Goal: Complete application form

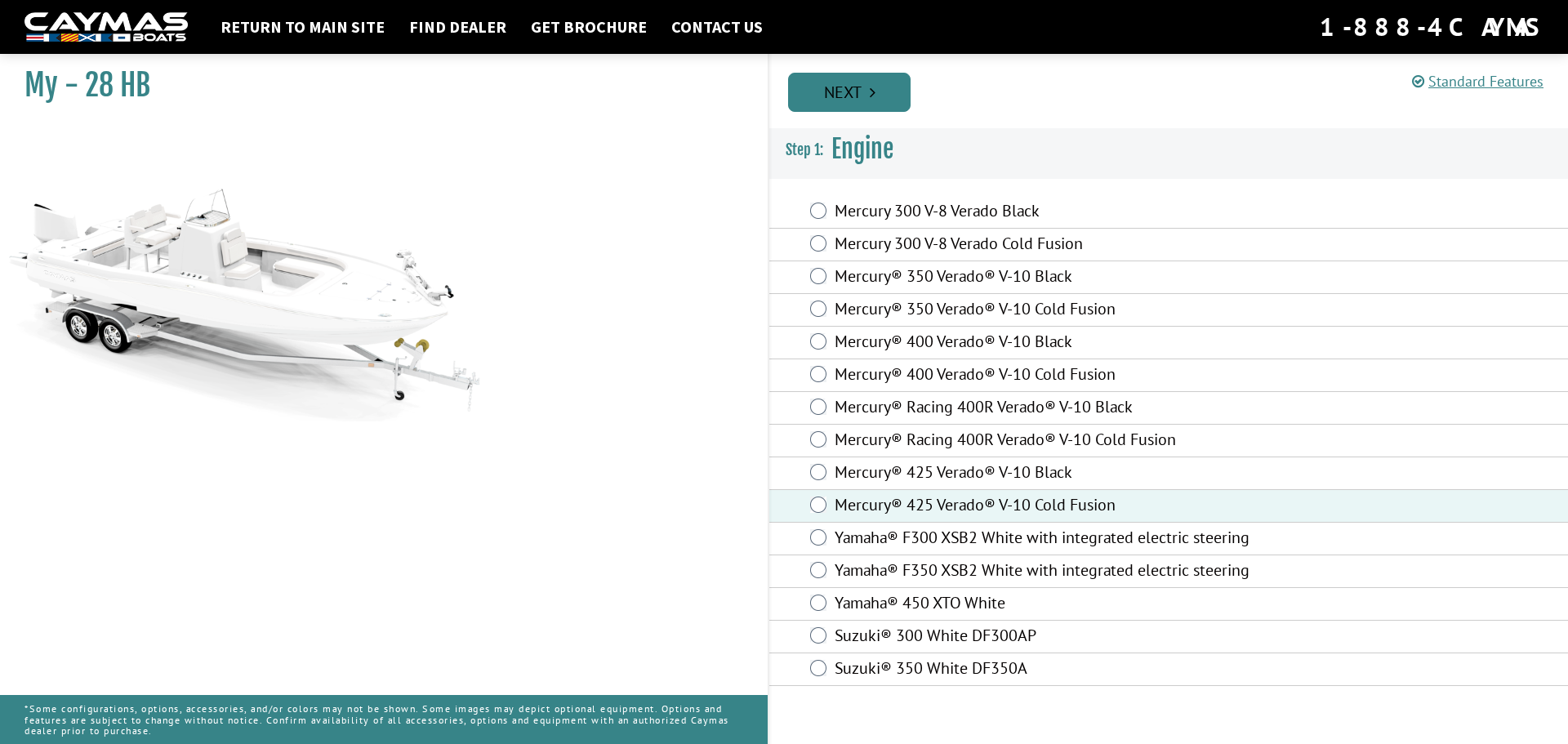
click at [852, 94] on link "Next" at bounding box center [849, 91] width 122 height 39
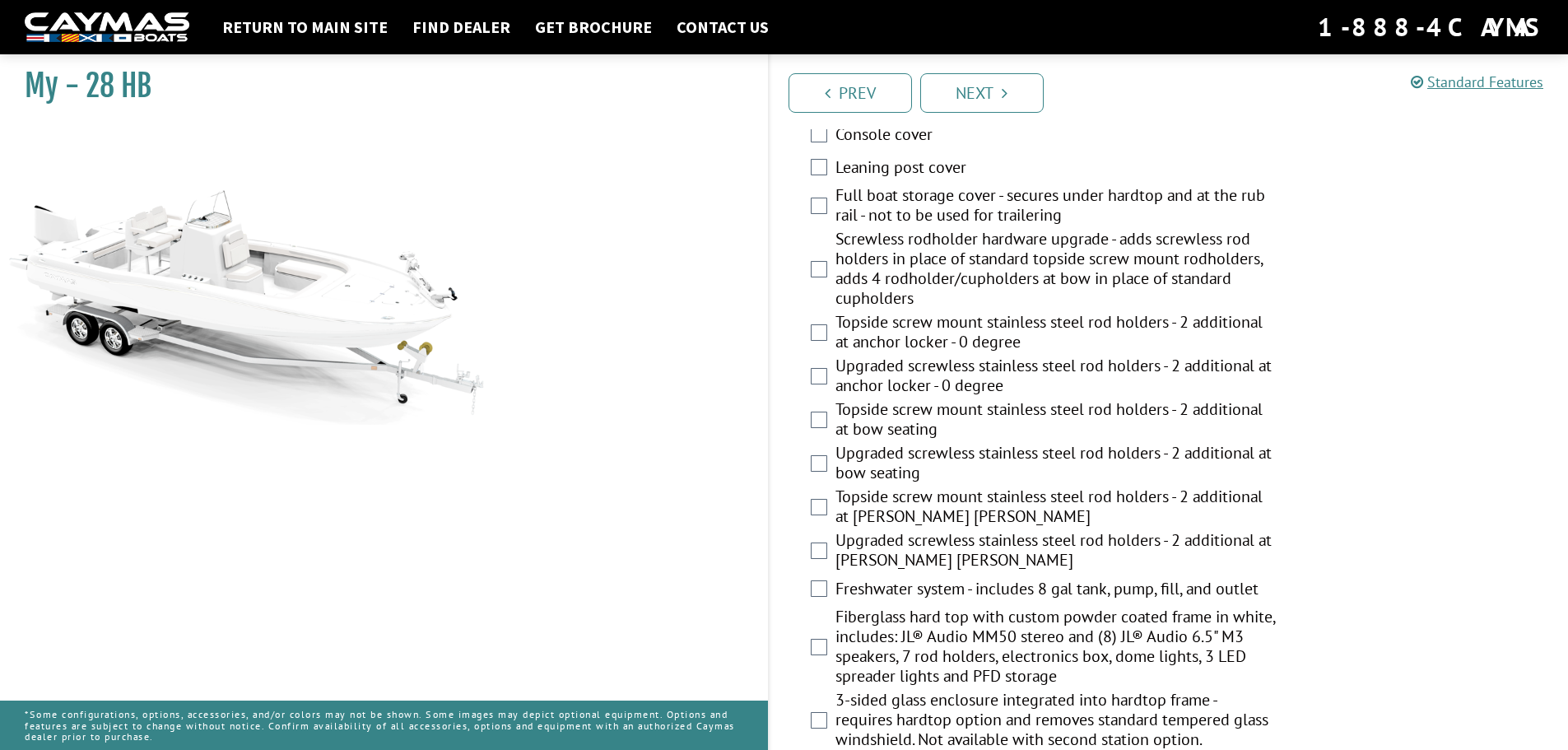
scroll to position [1070, 0]
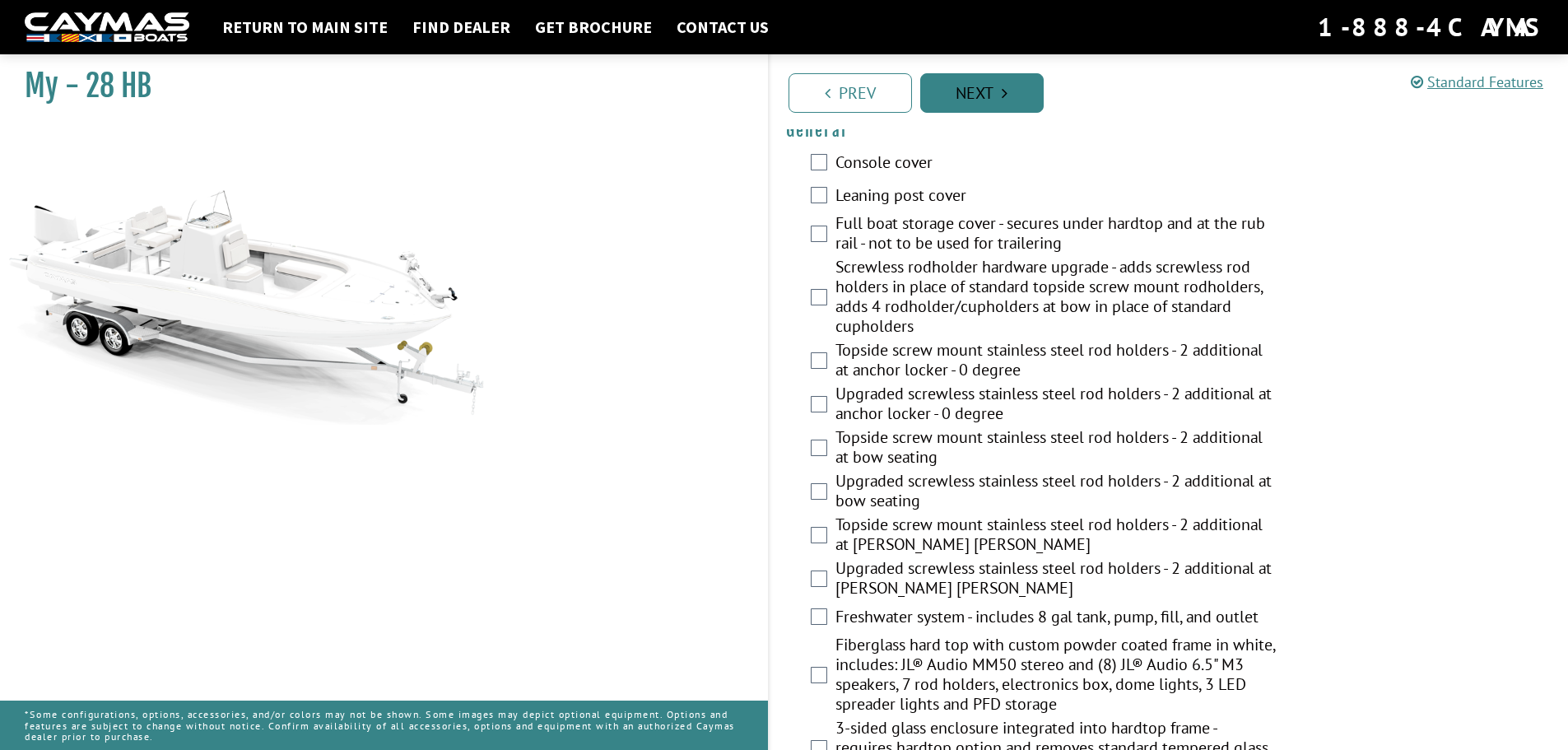
click at [964, 92] on link "Next" at bounding box center [981, 92] width 123 height 39
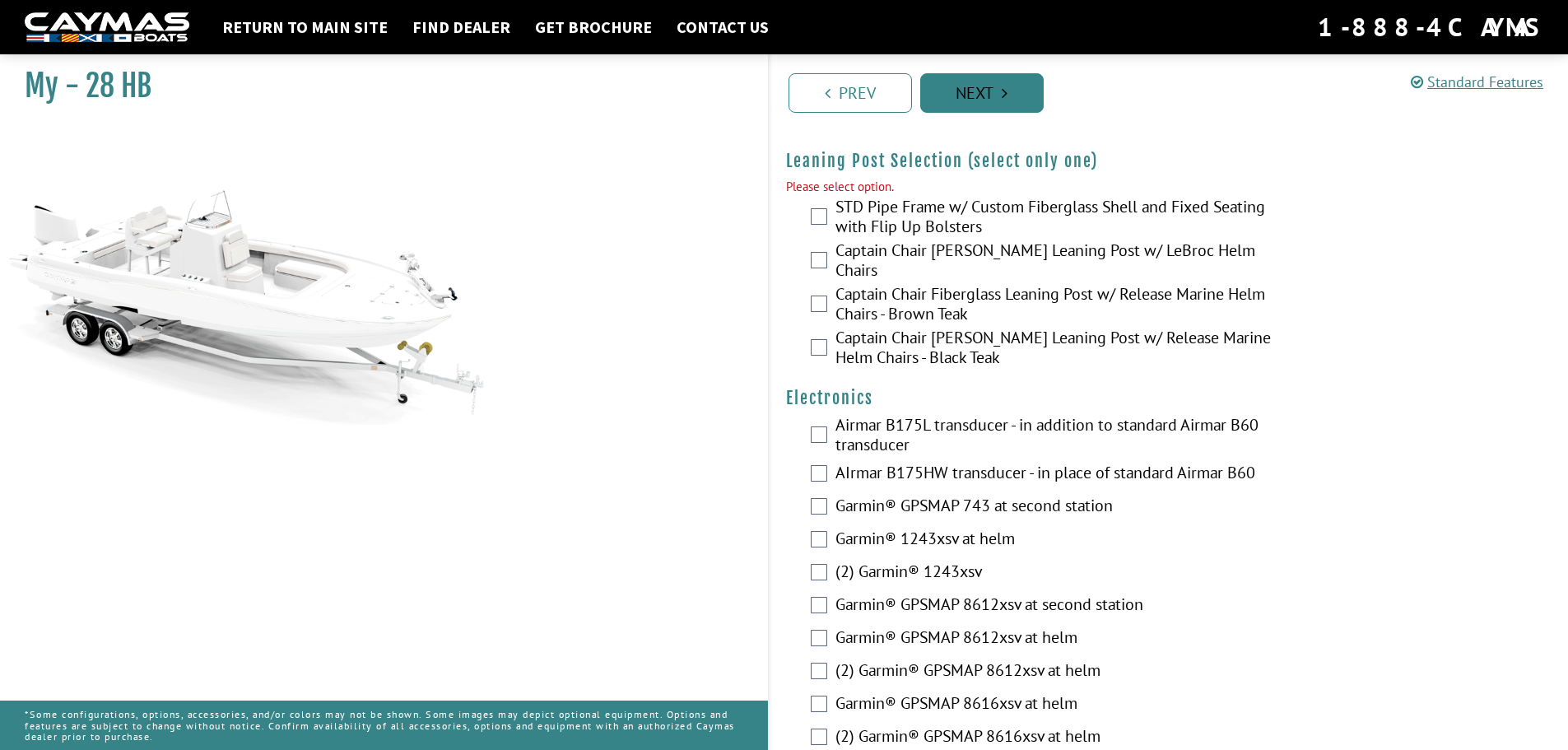
scroll to position [3529, 0]
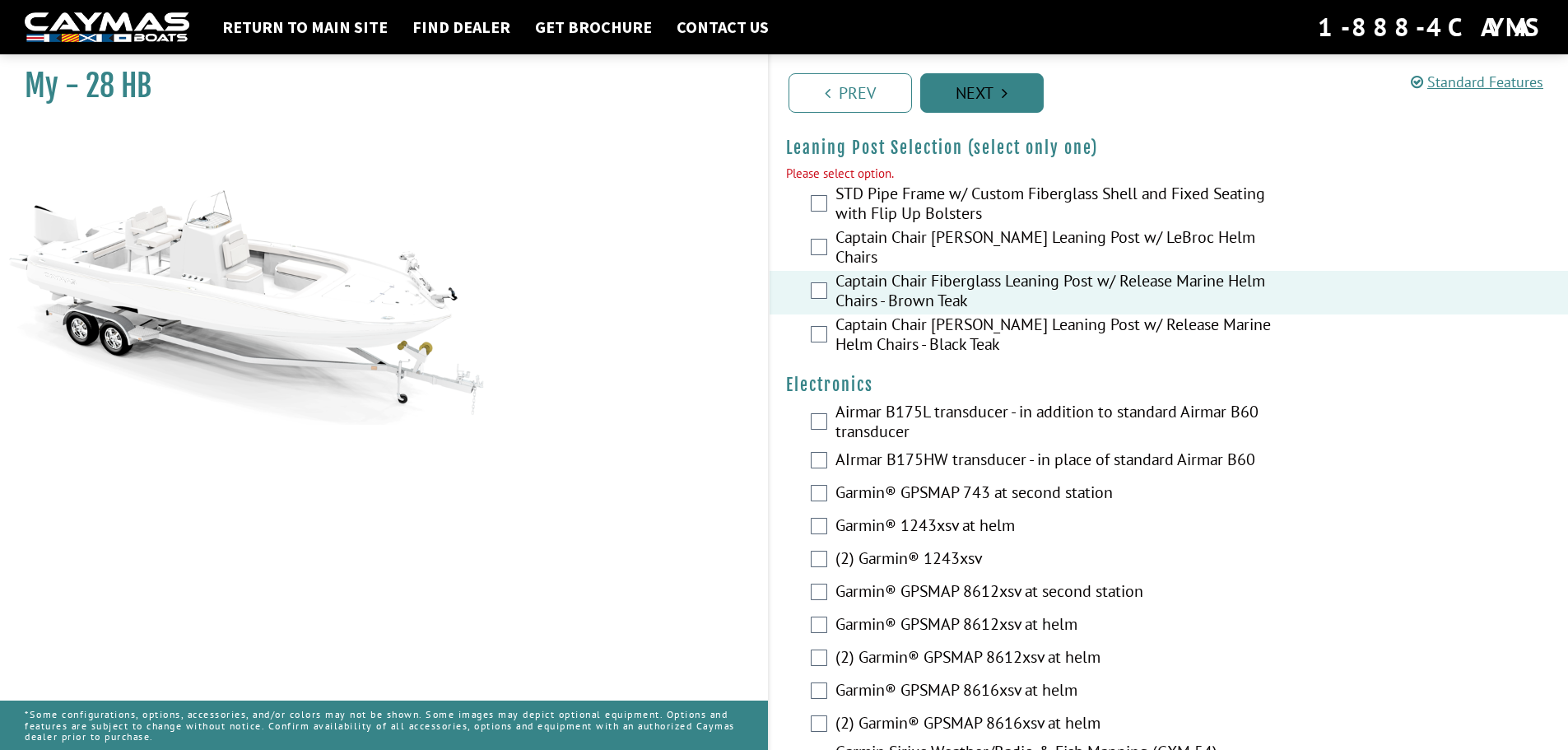
click at [978, 93] on link "Next" at bounding box center [981, 92] width 123 height 39
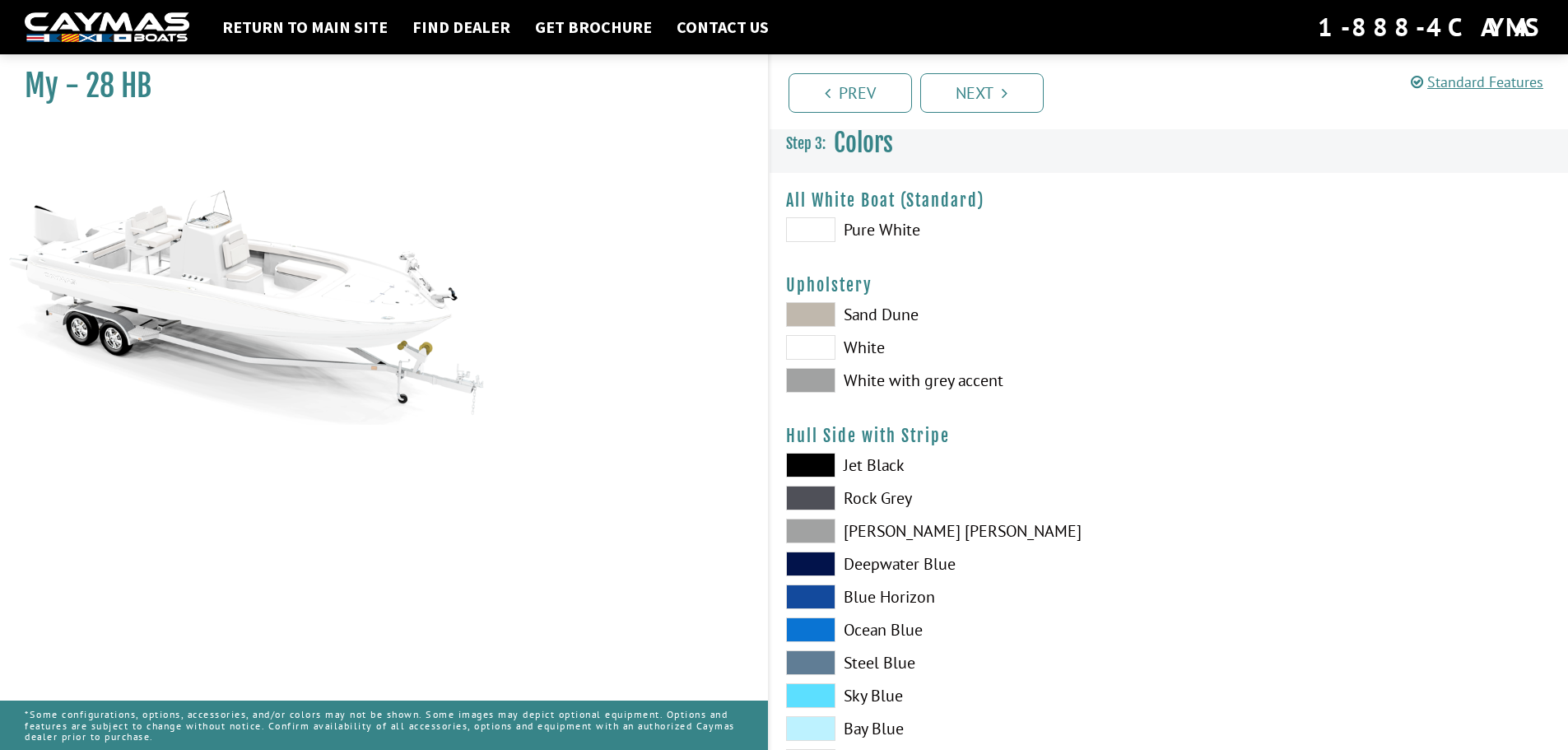
scroll to position [0, 0]
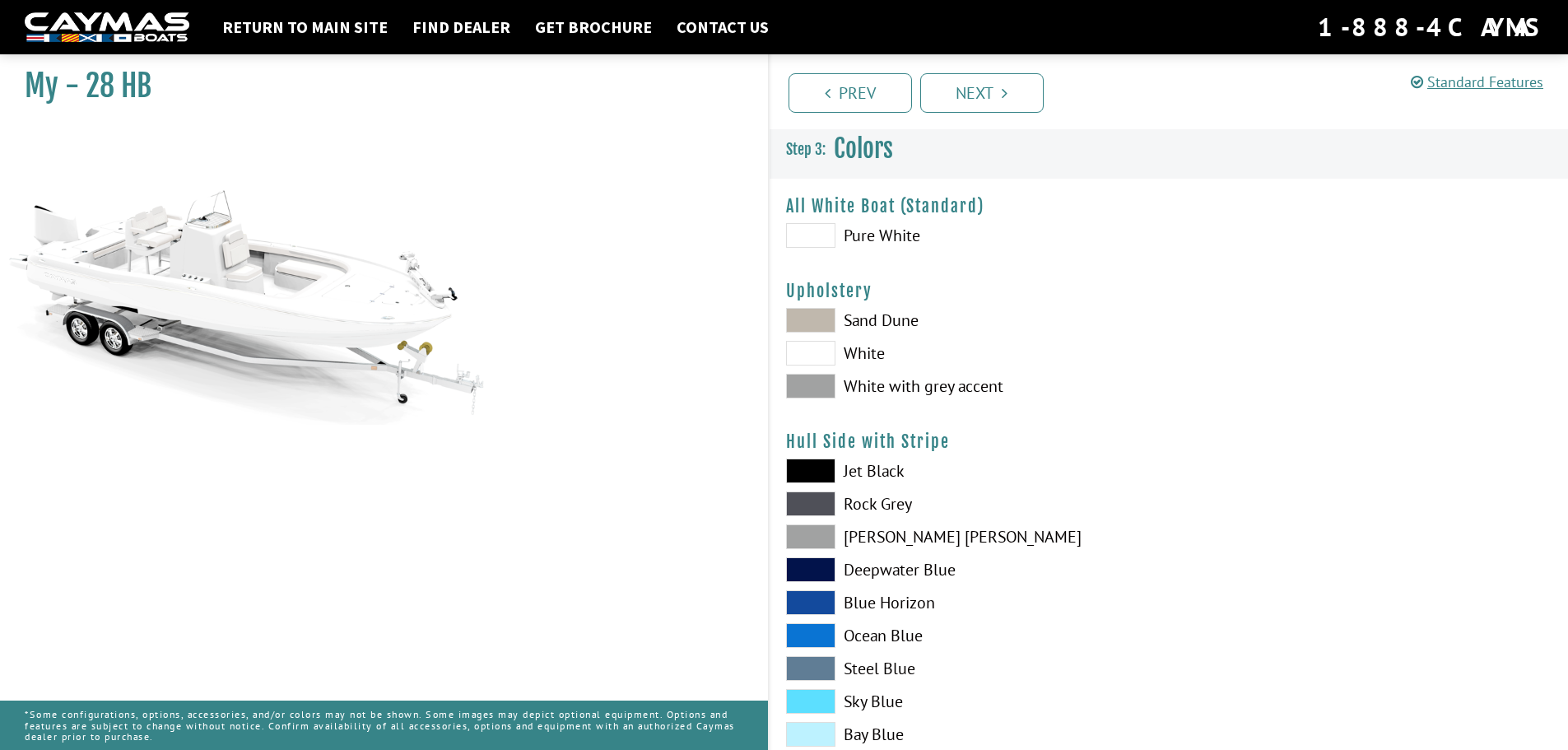
click at [821, 325] on span at bounding box center [811, 320] width 49 height 25
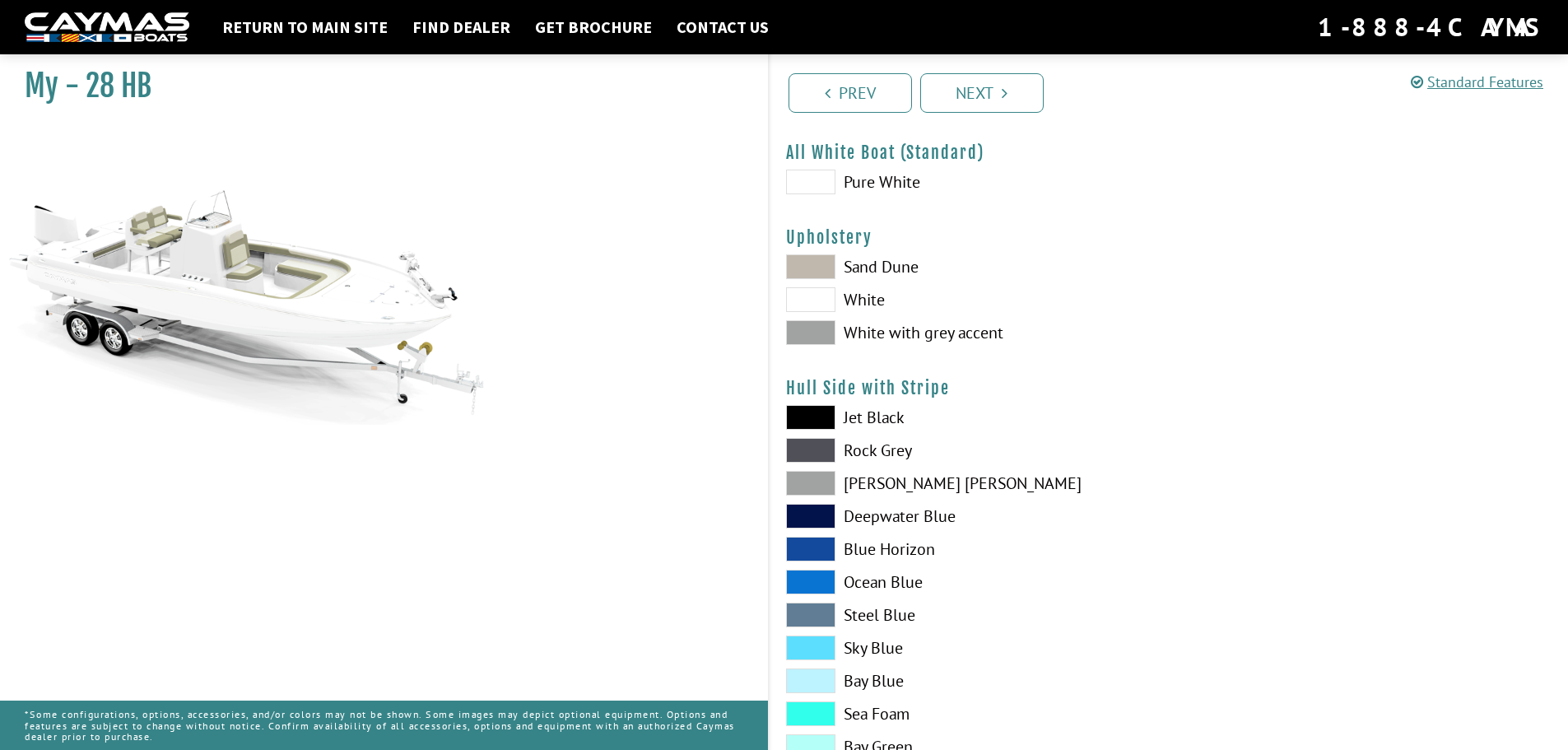
scroll to position [82, 0]
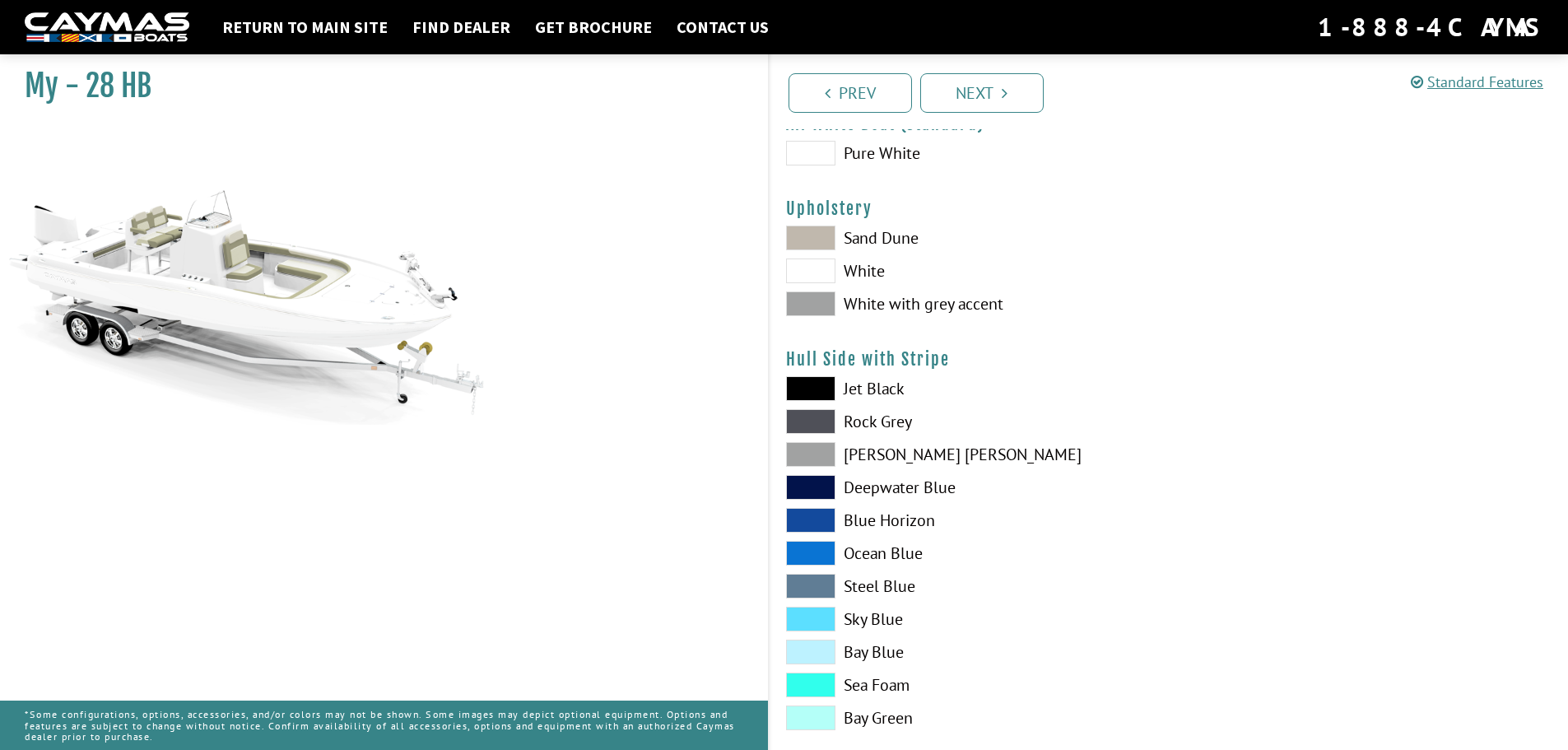
click at [807, 491] on span at bounding box center [811, 487] width 49 height 25
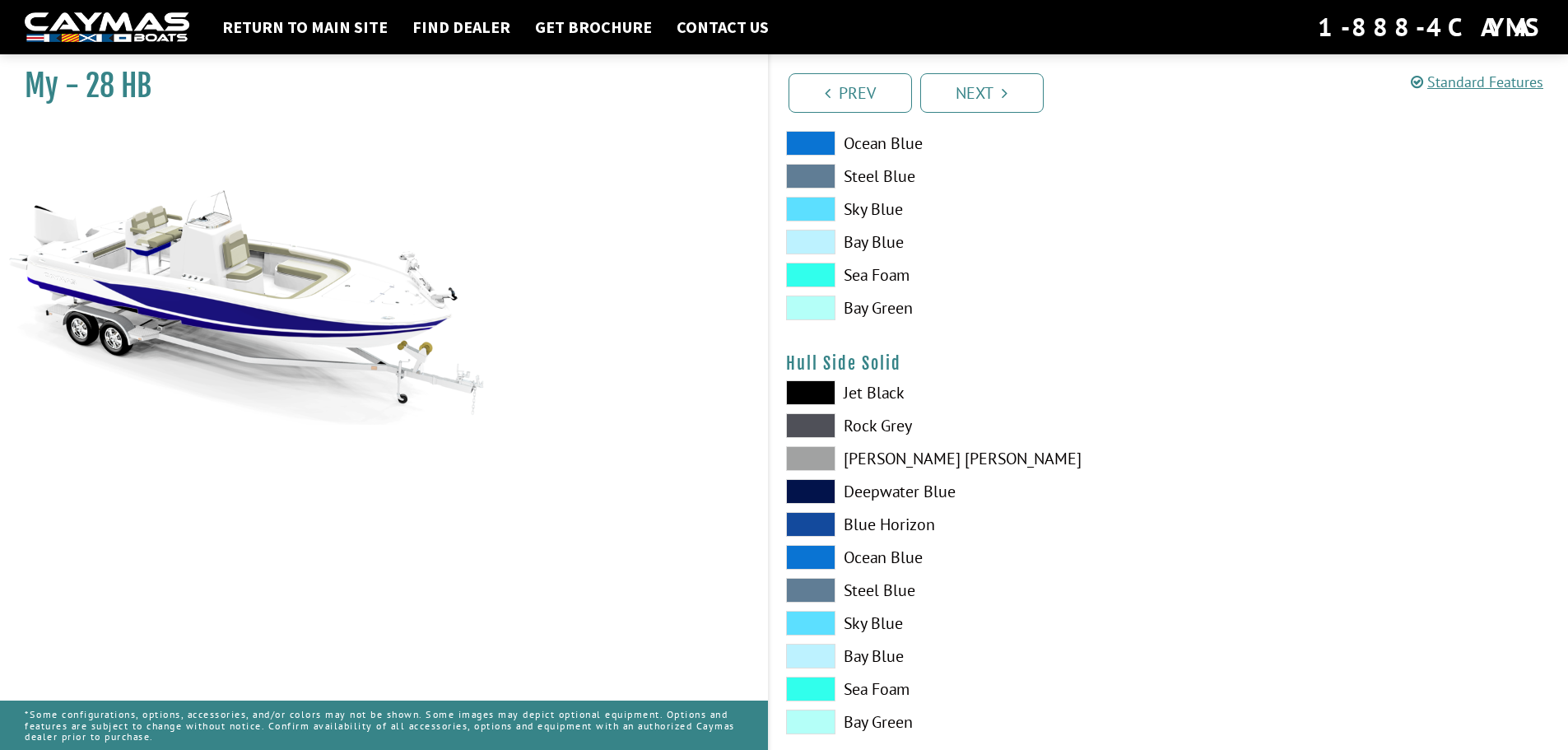
scroll to position [494, 0]
click at [813, 628] on span at bounding box center [811, 621] width 49 height 25
click at [813, 620] on span at bounding box center [811, 621] width 49 height 25
click at [815, 691] on span at bounding box center [811, 687] width 49 height 25
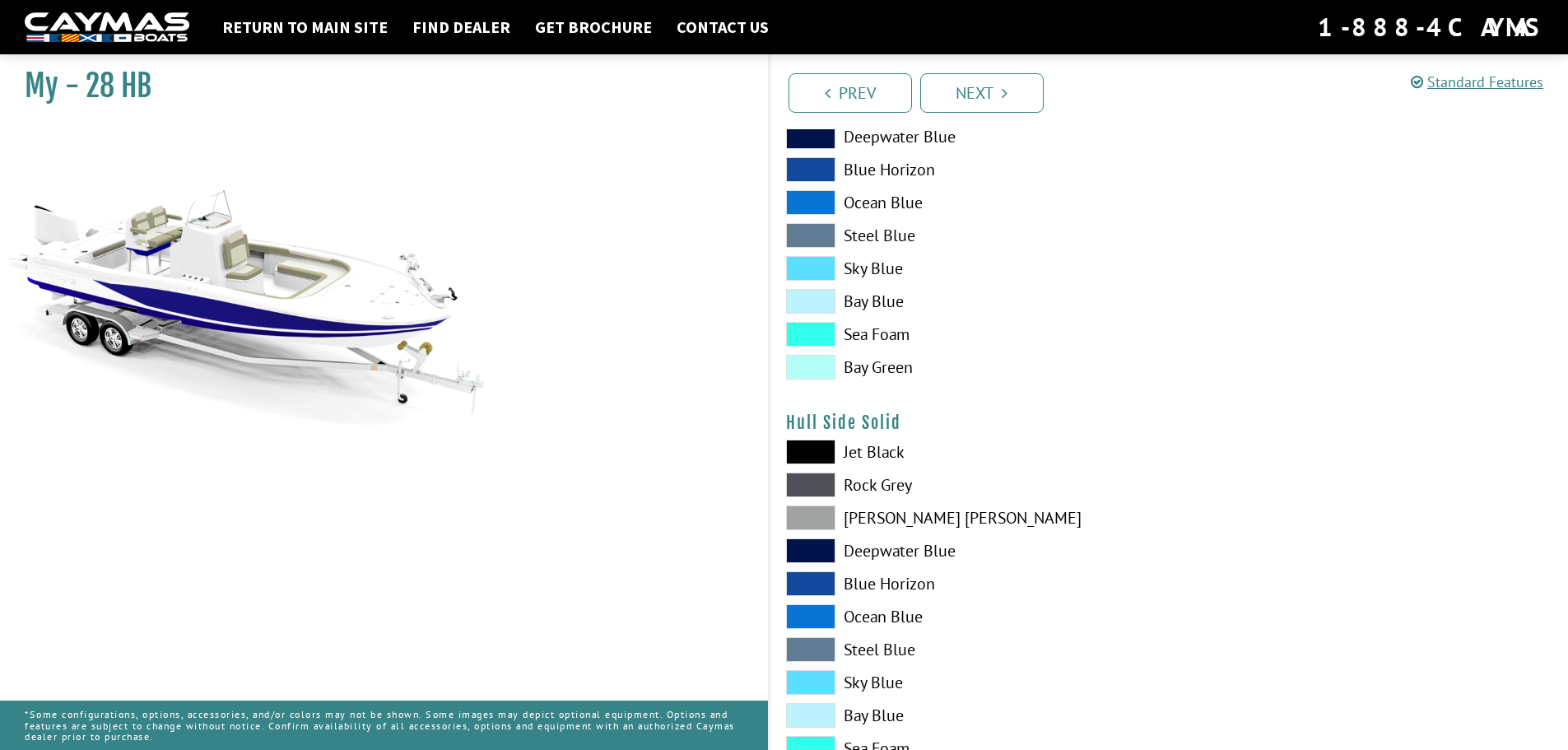
scroll to position [329, 0]
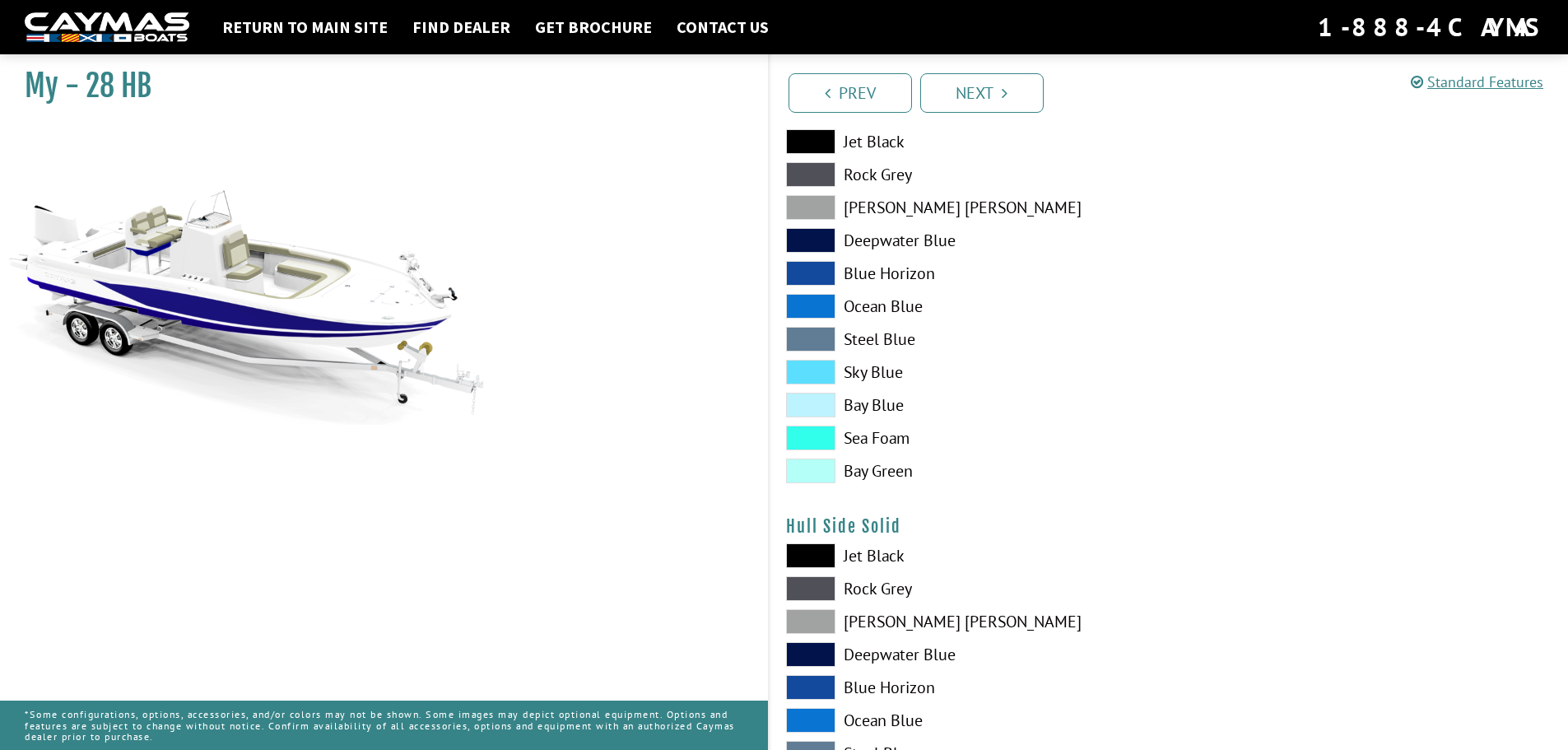
click at [816, 241] on span at bounding box center [811, 240] width 49 height 25
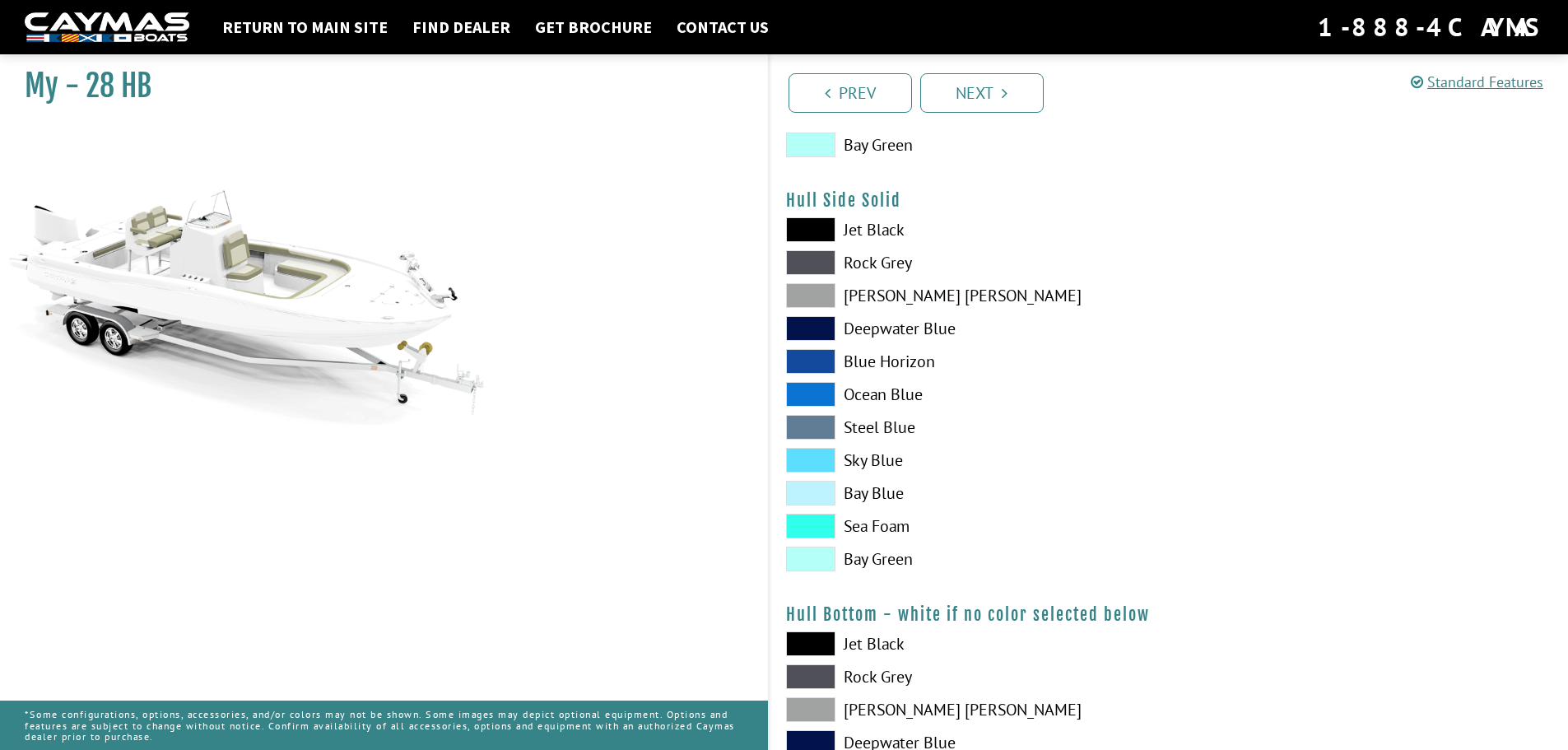
scroll to position [741, 0]
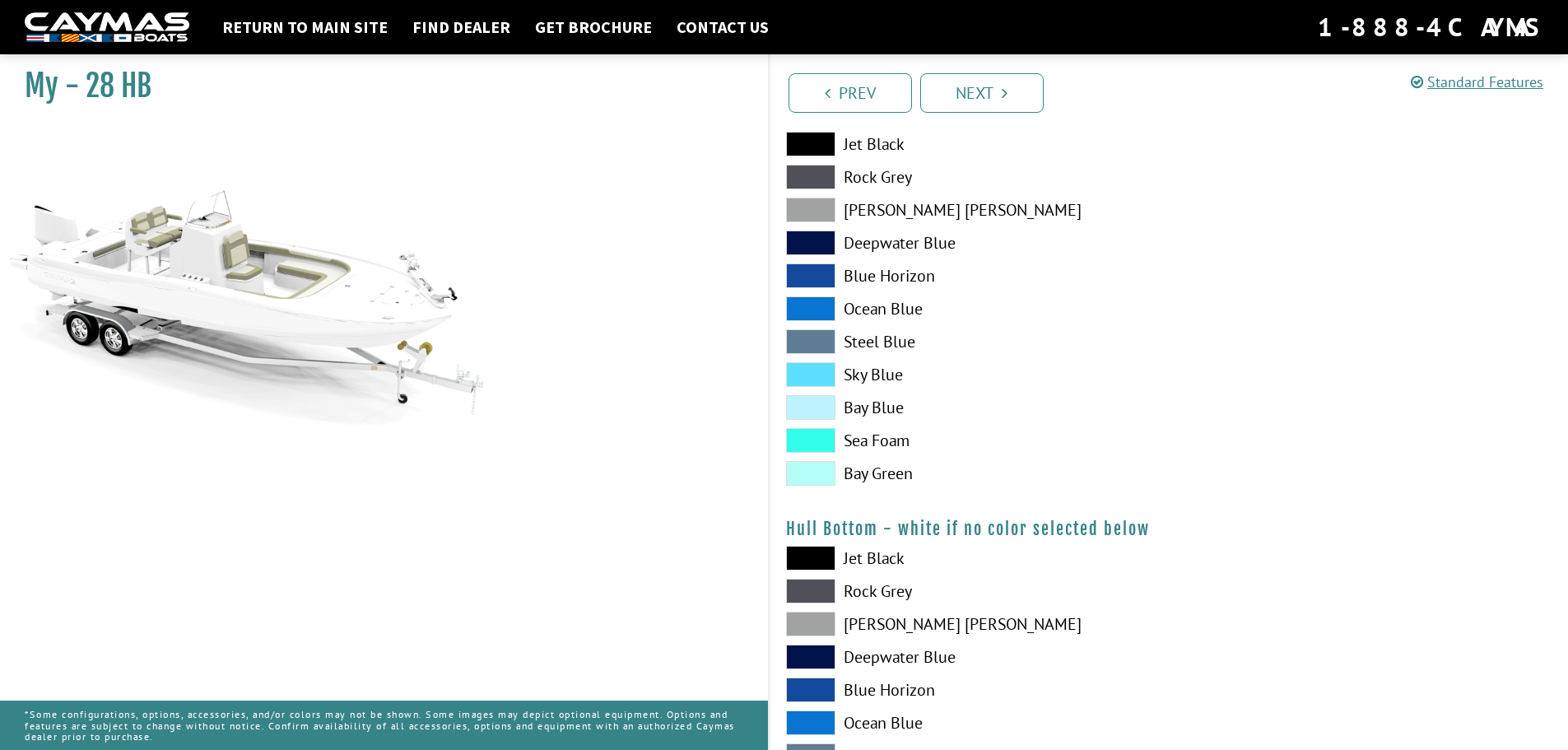
click at [817, 404] on span at bounding box center [811, 407] width 49 height 25
click at [823, 464] on span at bounding box center [811, 473] width 49 height 25
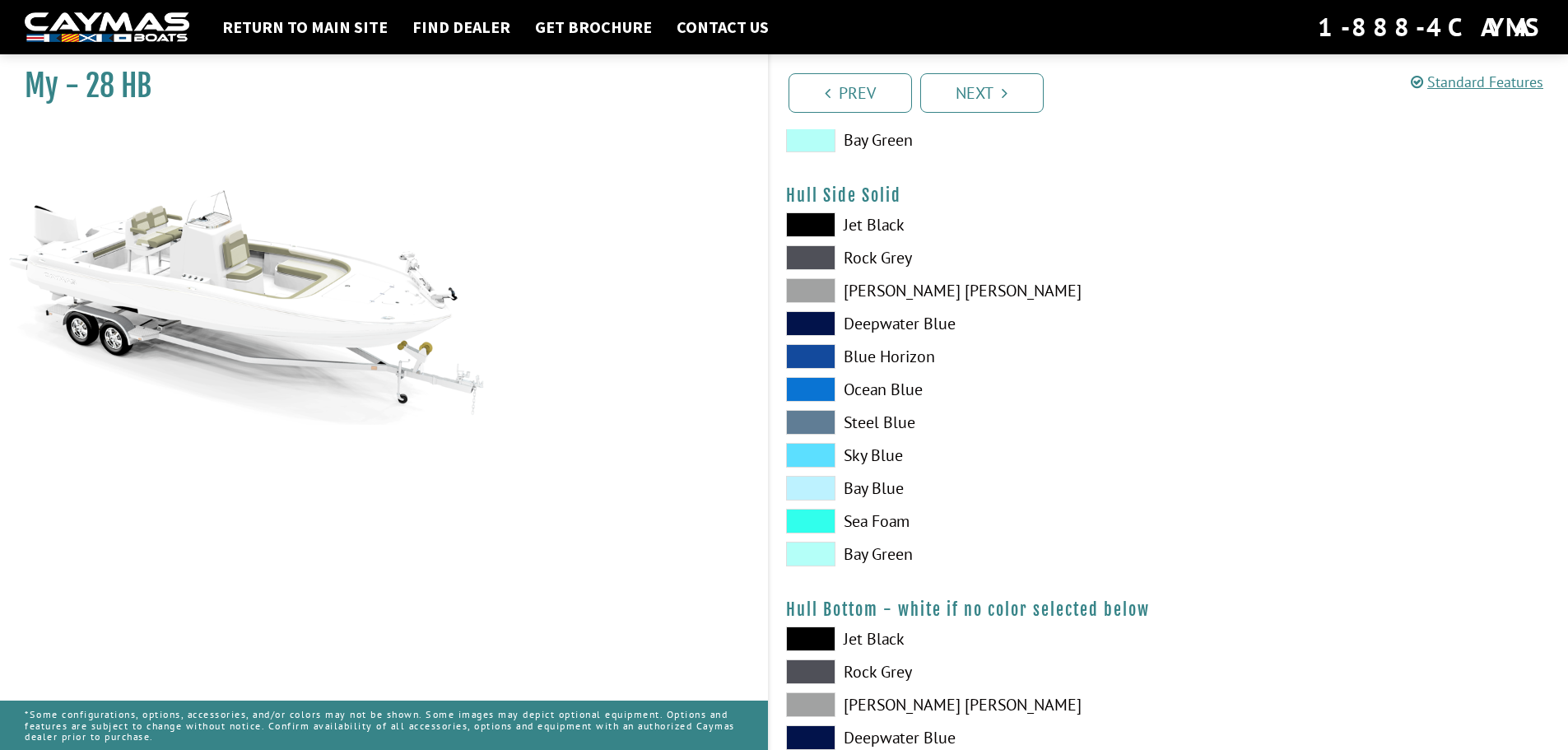
scroll to position [494, 0]
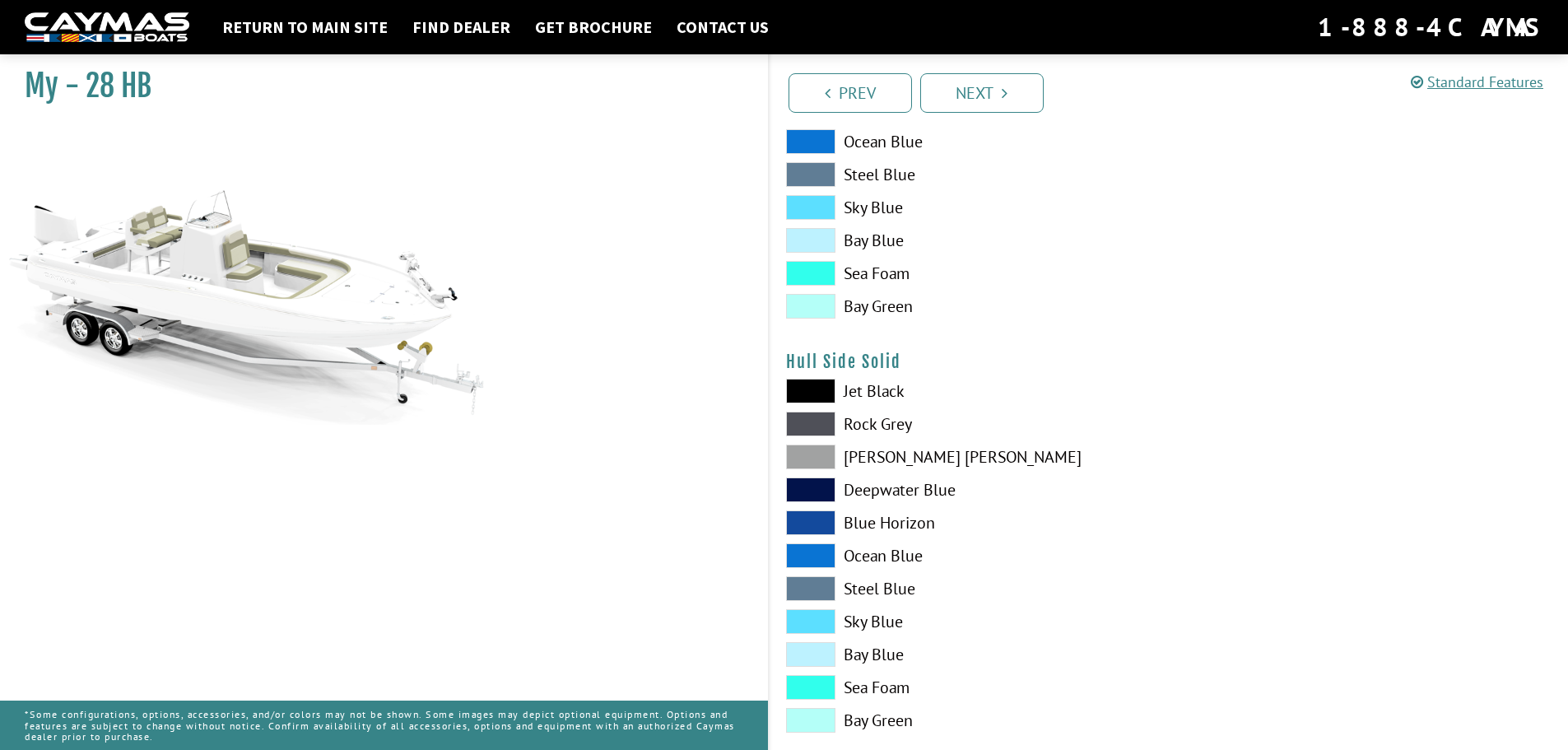
click at [826, 356] on h4 "Hull Side Solid" at bounding box center [1169, 361] width 766 height 21
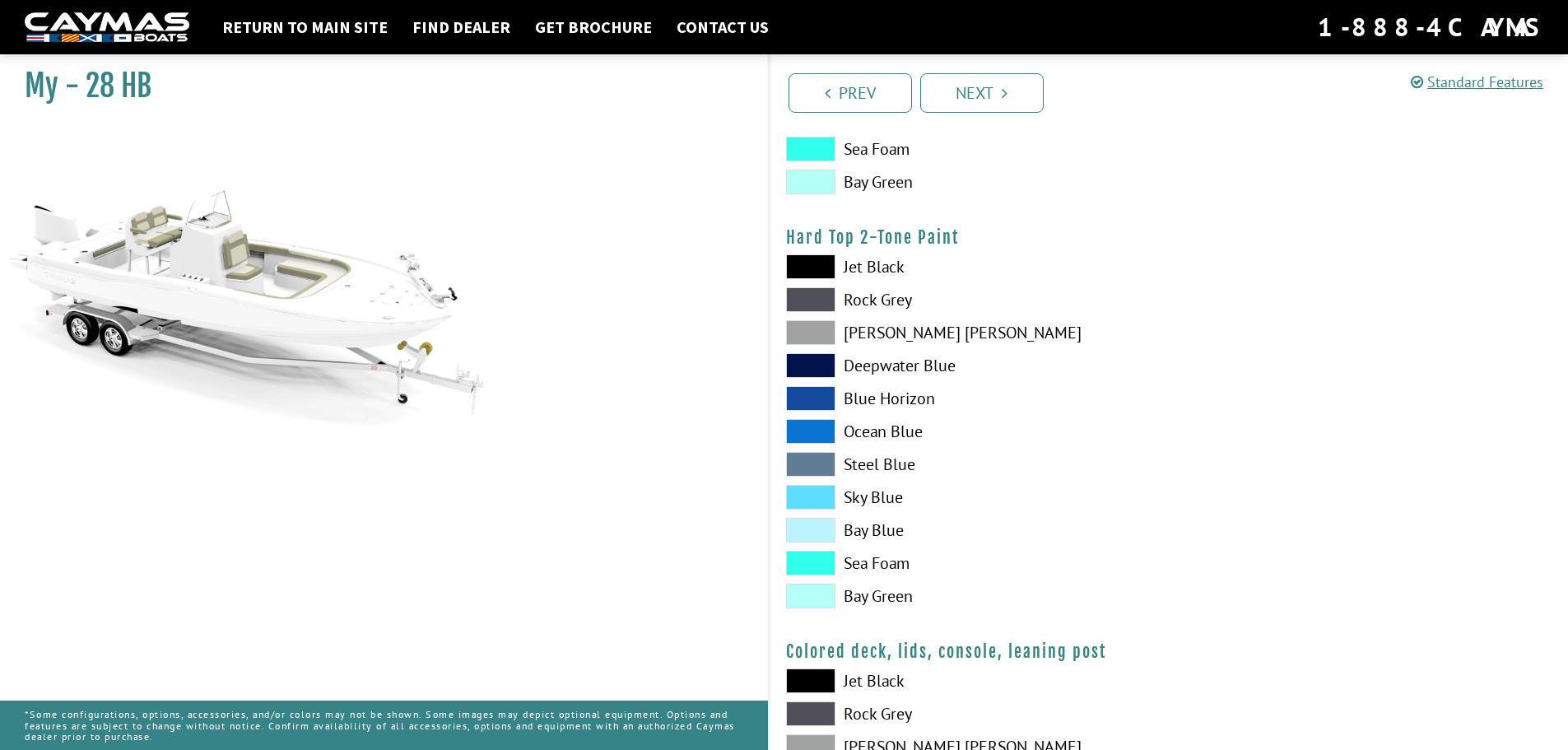
scroll to position [1482, 0]
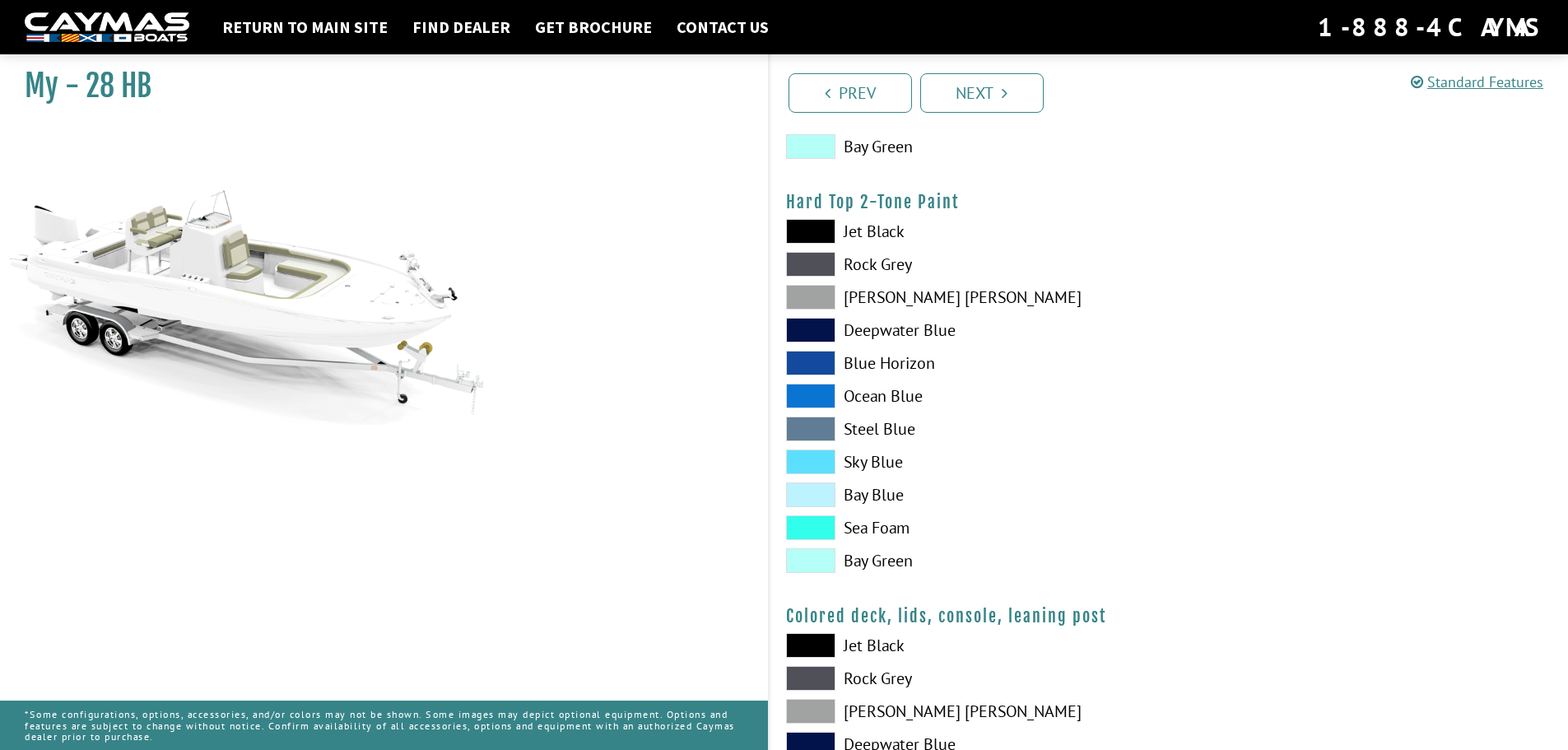
click at [810, 494] on span at bounding box center [811, 495] width 49 height 25
click at [815, 460] on span at bounding box center [811, 462] width 49 height 25
click at [811, 334] on span at bounding box center [811, 329] width 49 height 25
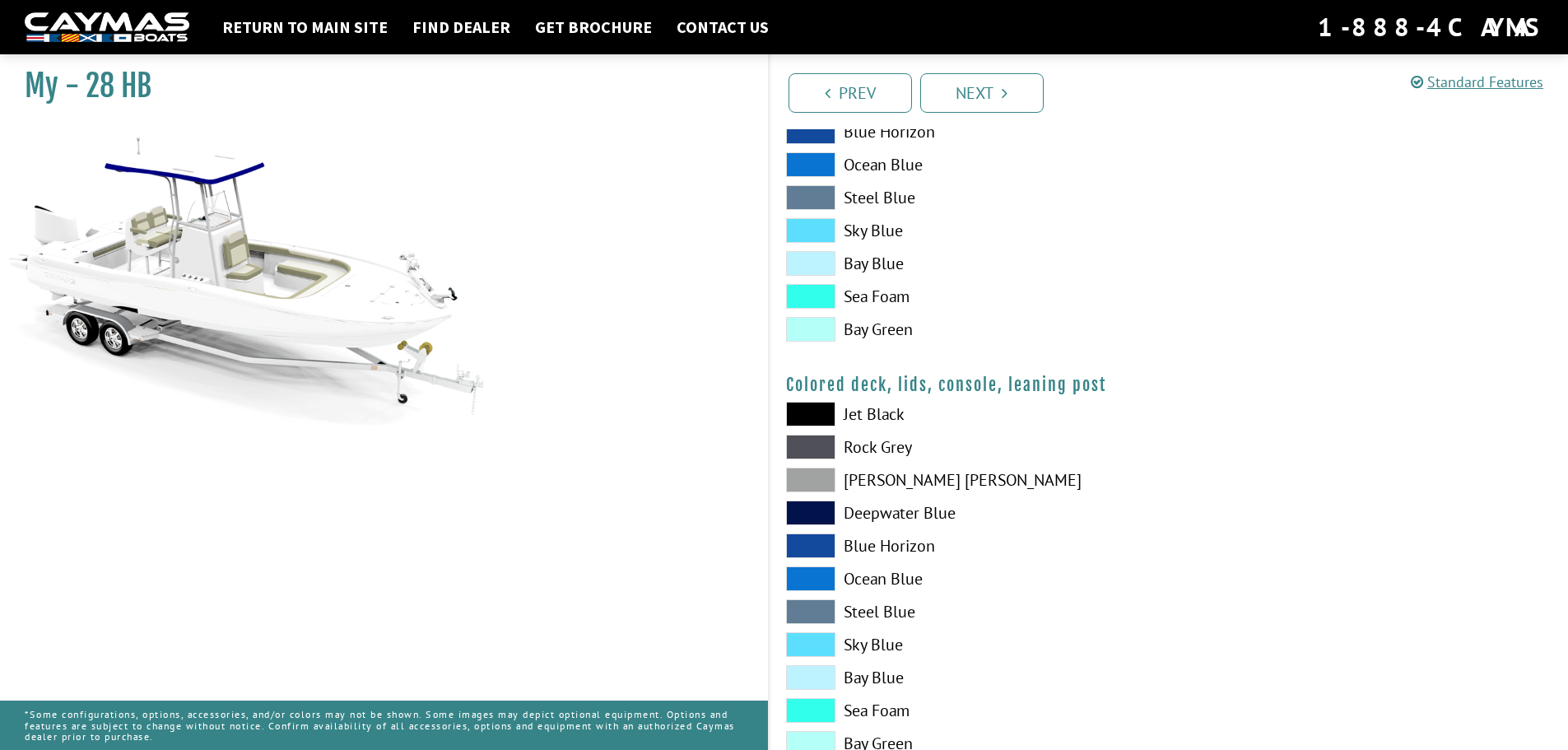
scroll to position [1768, 0]
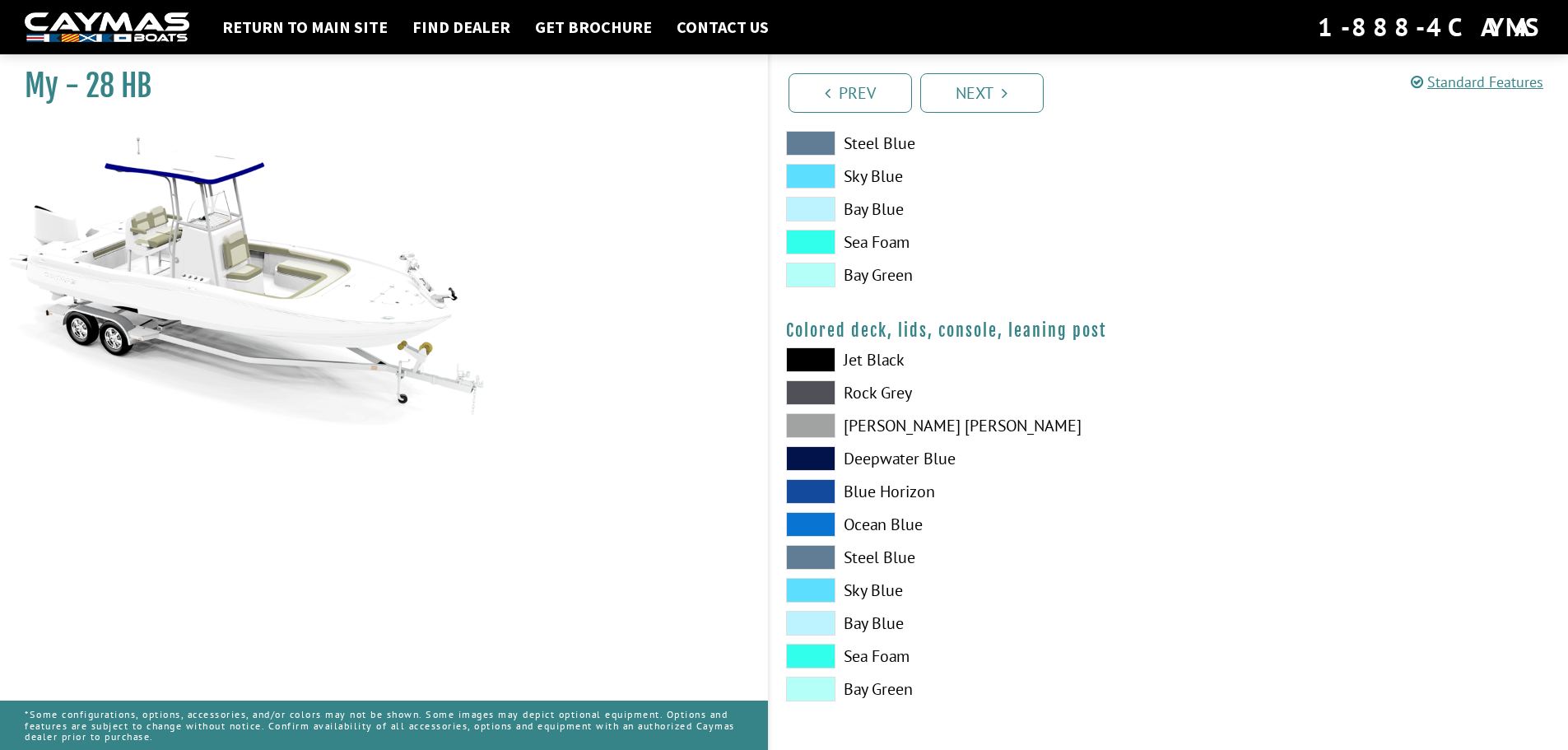
click at [805, 457] on span at bounding box center [811, 458] width 49 height 25
click at [813, 454] on span at bounding box center [811, 458] width 49 height 25
click at [815, 524] on span at bounding box center [811, 524] width 49 height 25
click at [817, 556] on span at bounding box center [811, 557] width 49 height 25
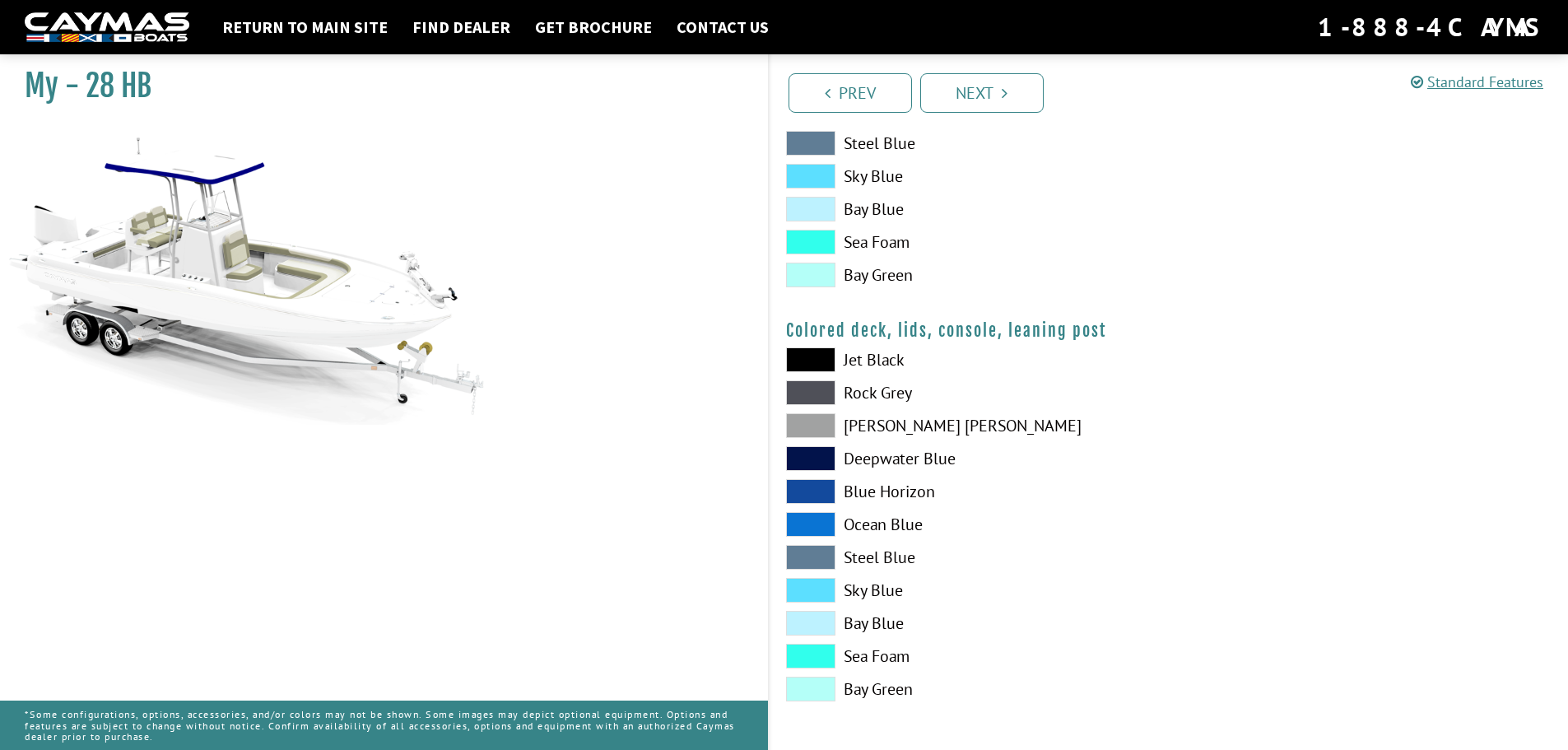
click at [817, 555] on span at bounding box center [811, 557] width 49 height 25
click at [818, 587] on span at bounding box center [811, 590] width 49 height 25
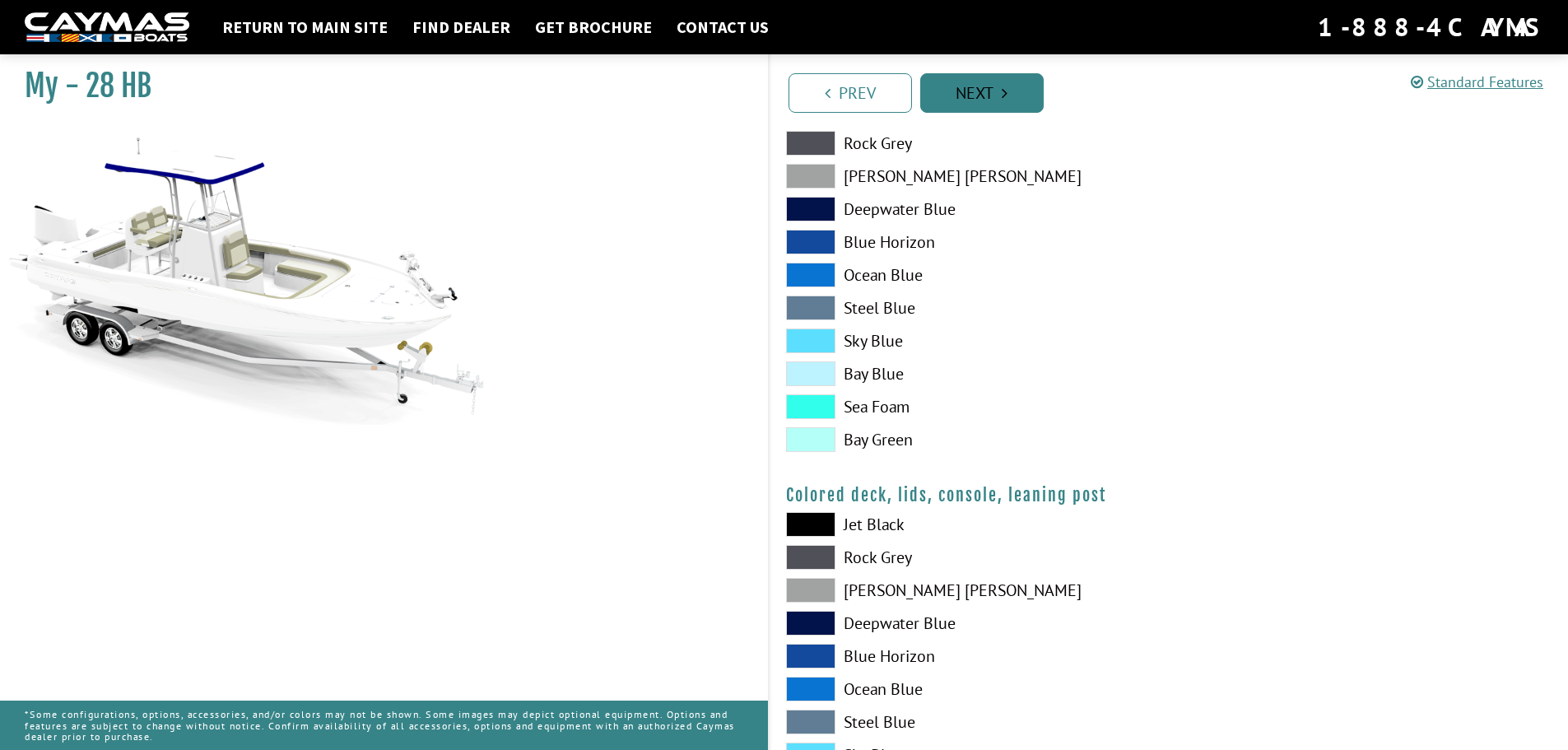
click at [997, 113] on div "Prev Next" at bounding box center [1168, 92] width 801 height 75
click at [993, 94] on link "Next" at bounding box center [981, 92] width 123 height 39
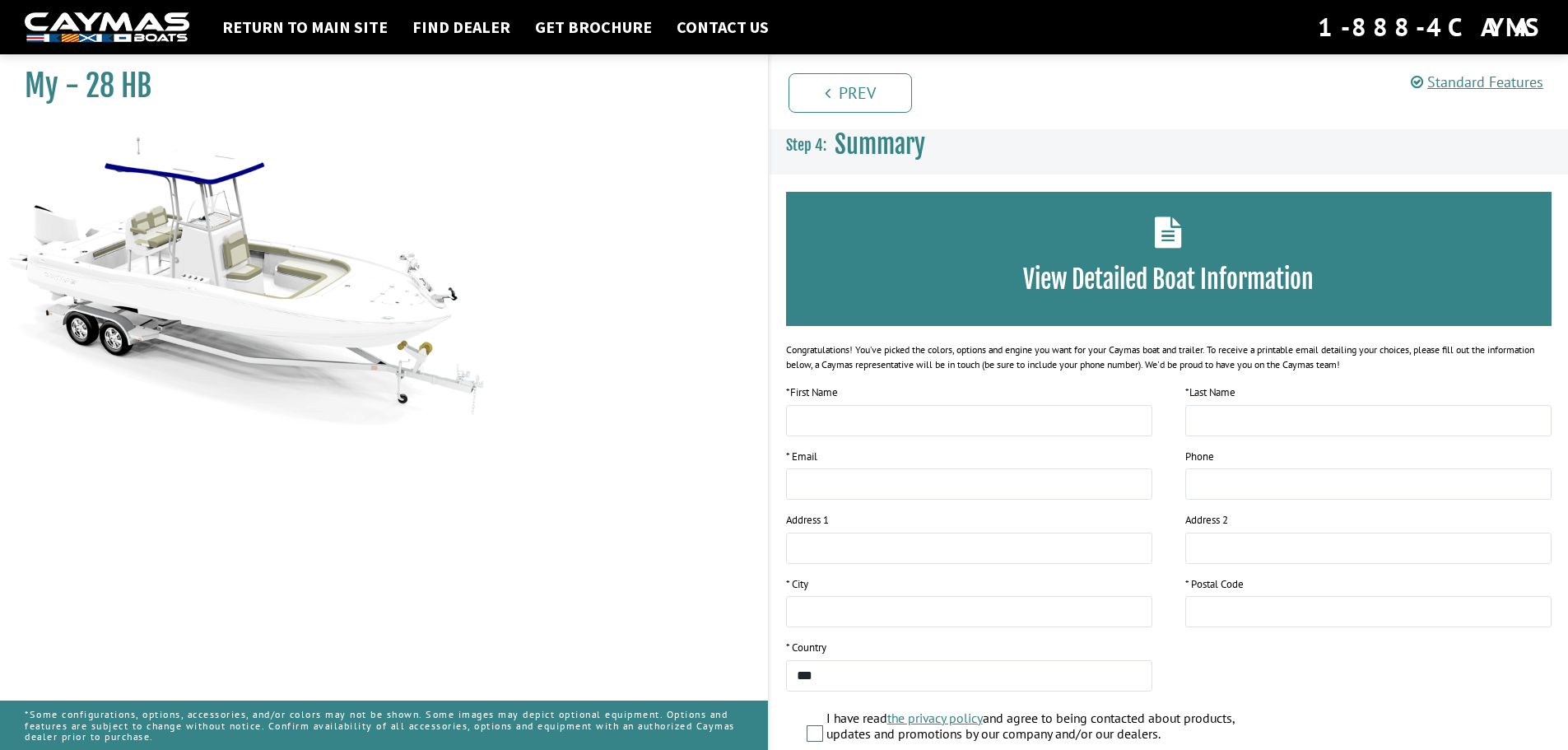
scroll to position [0, 0]
